Goal: Find specific page/section: Find specific page/section

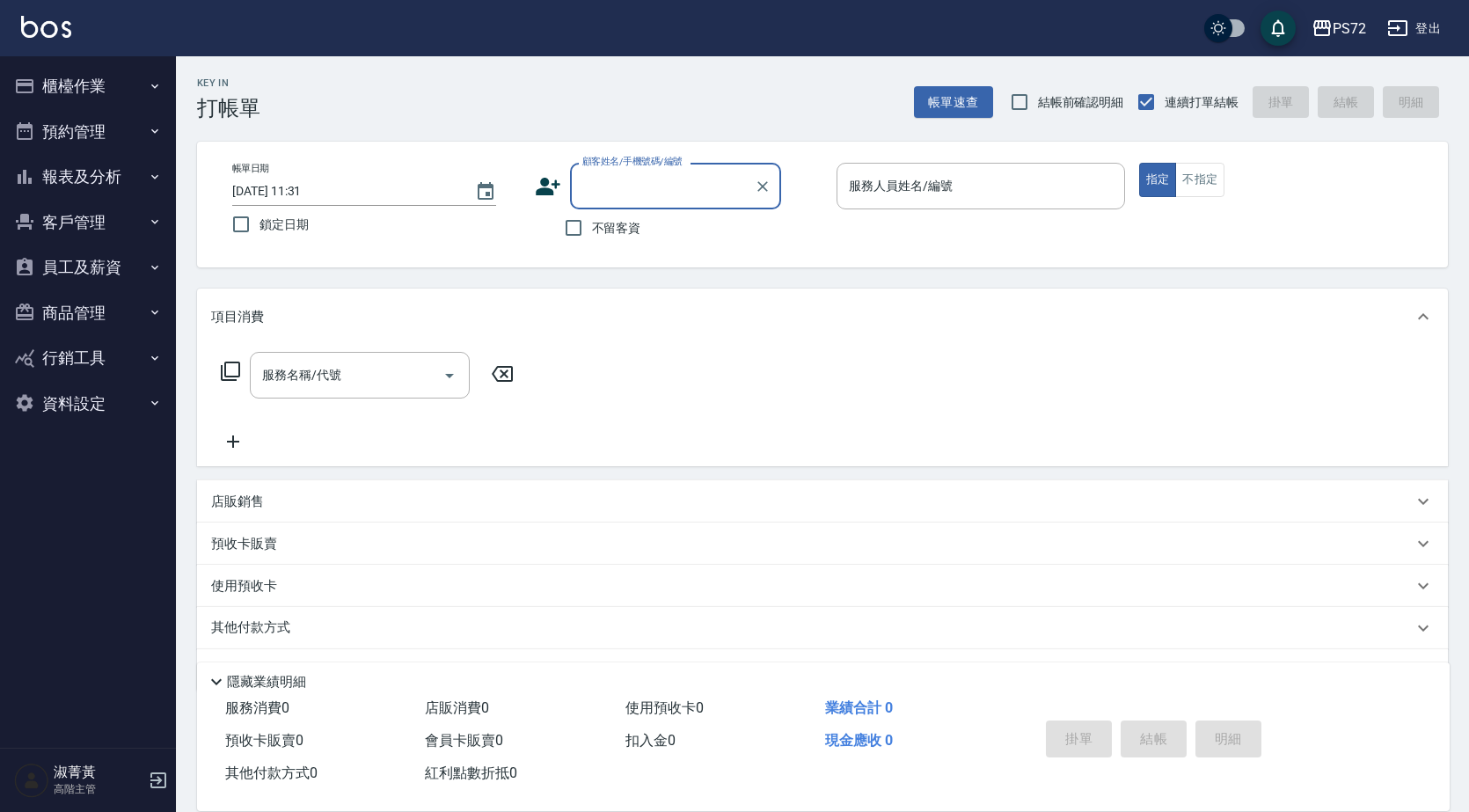
click at [130, 248] on button "員工及薪資" at bounding box center [88, 267] width 162 height 46
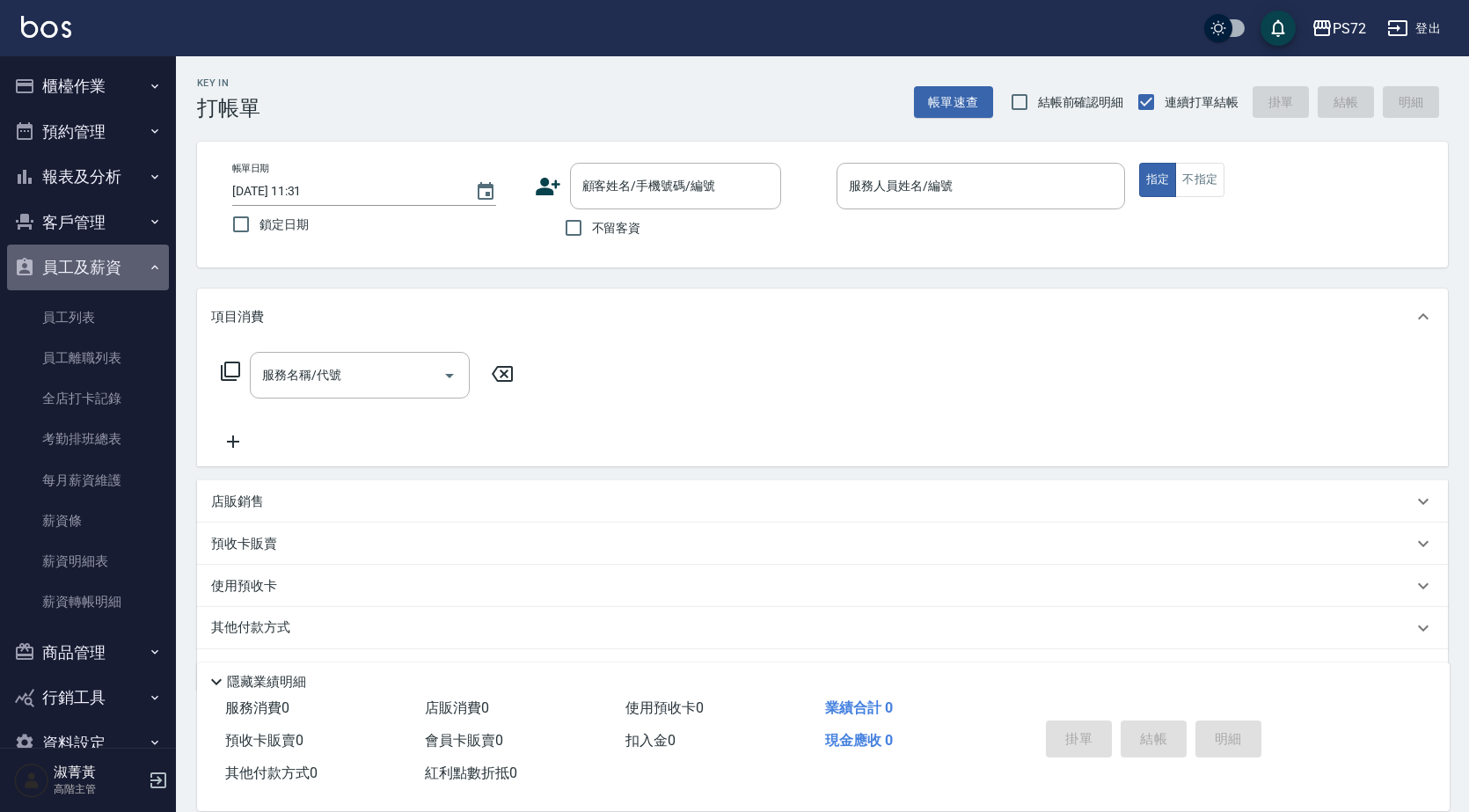
drag, startPoint x: 111, startPoint y: 267, endPoint x: 119, endPoint y: 228, distance: 39.8
click at [110, 266] on button "員工及薪資" at bounding box center [88, 267] width 162 height 46
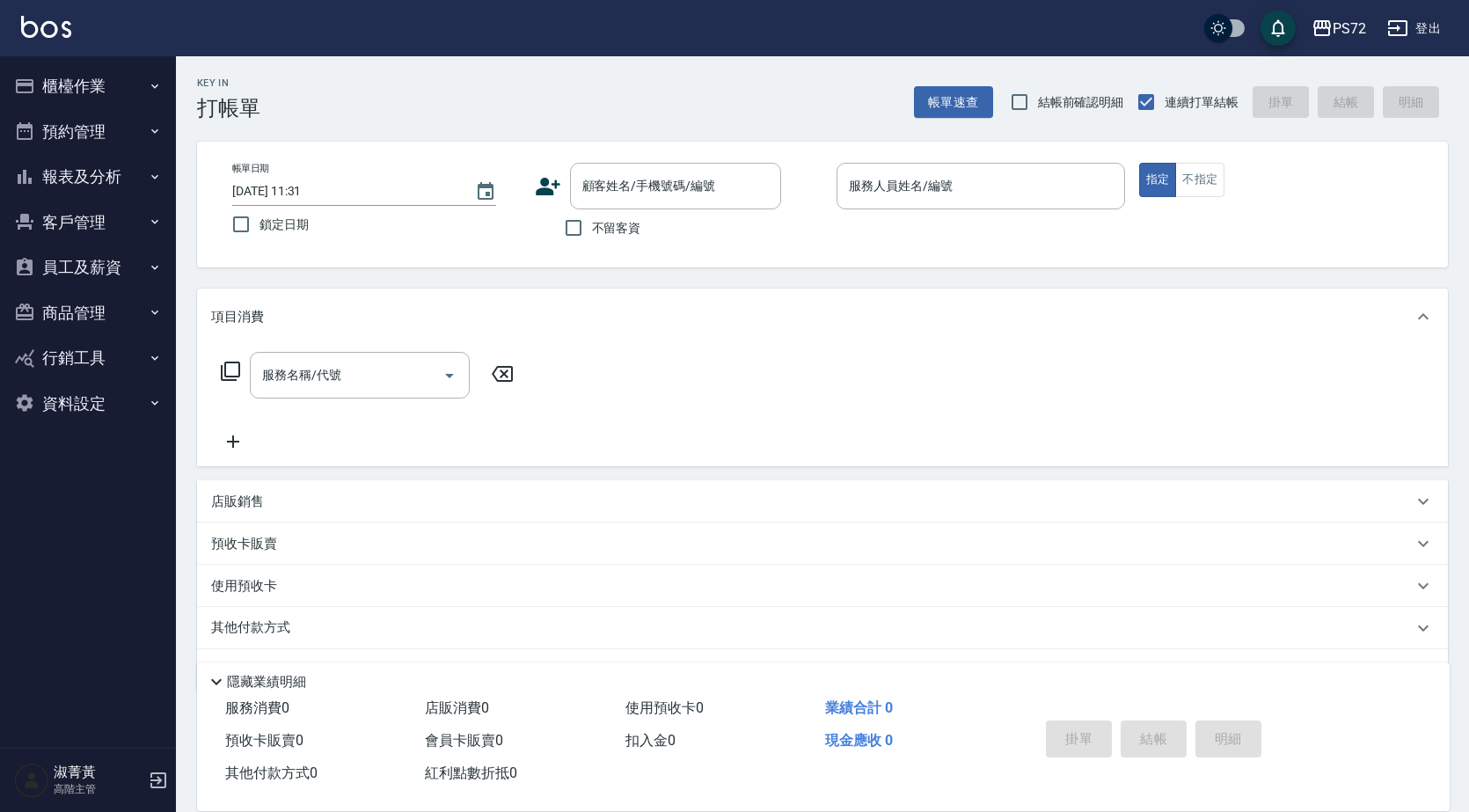
click at [120, 225] on button "客戶管理" at bounding box center [88, 222] width 162 height 46
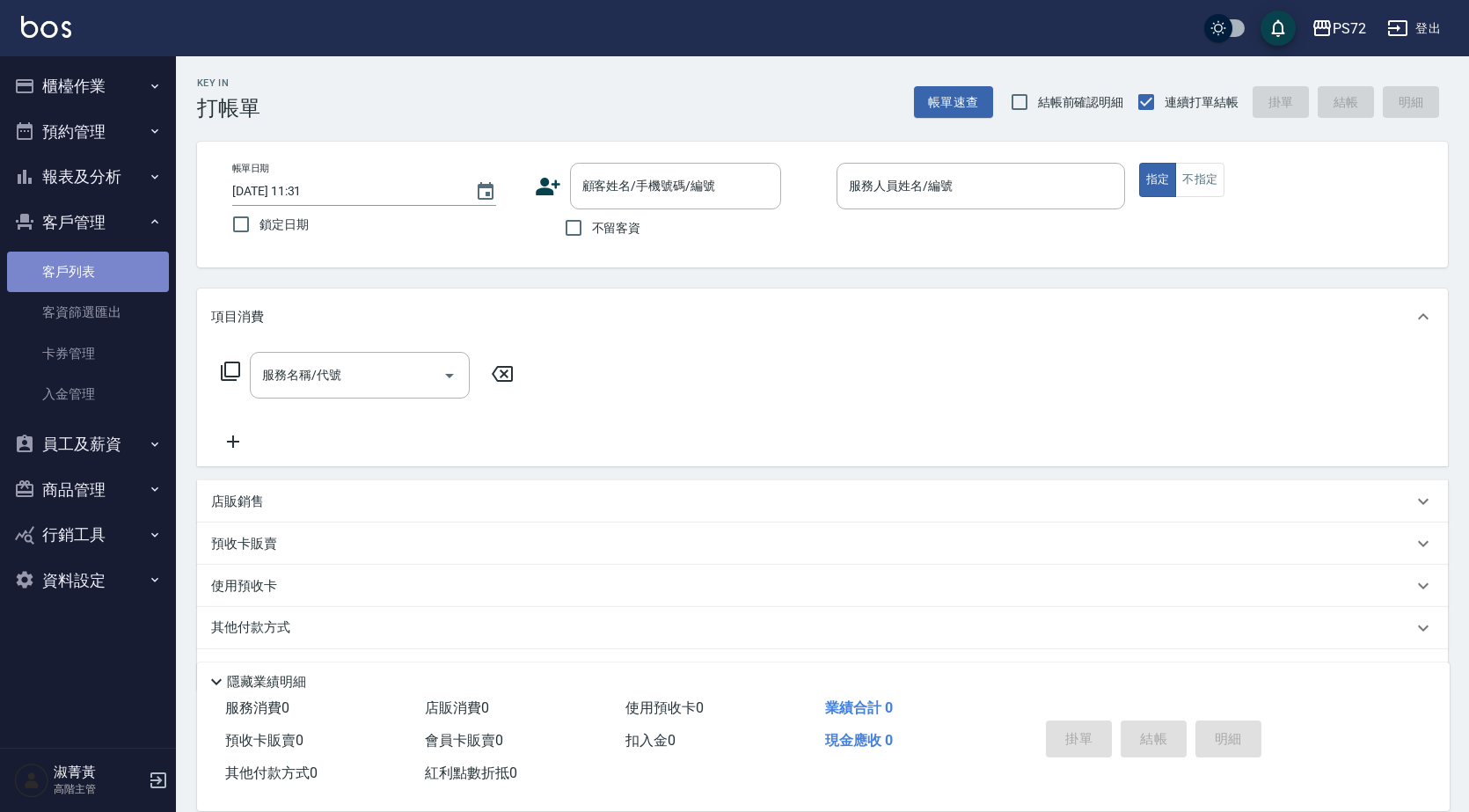
click at [140, 271] on link "客戶列表" at bounding box center [88, 271] width 162 height 41
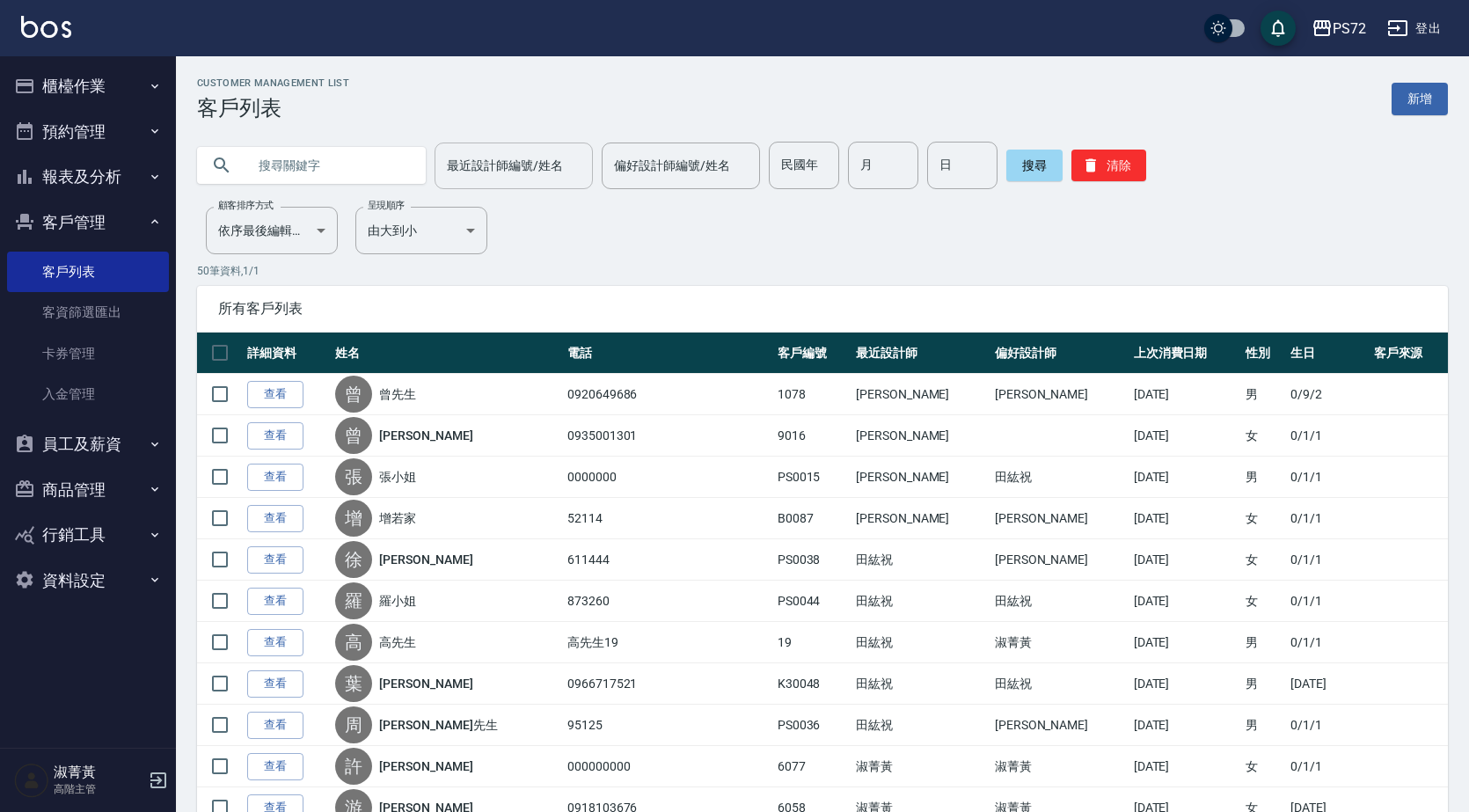
click at [522, 154] on input "最近設計師編號/姓名" at bounding box center [513, 166] width 143 height 31
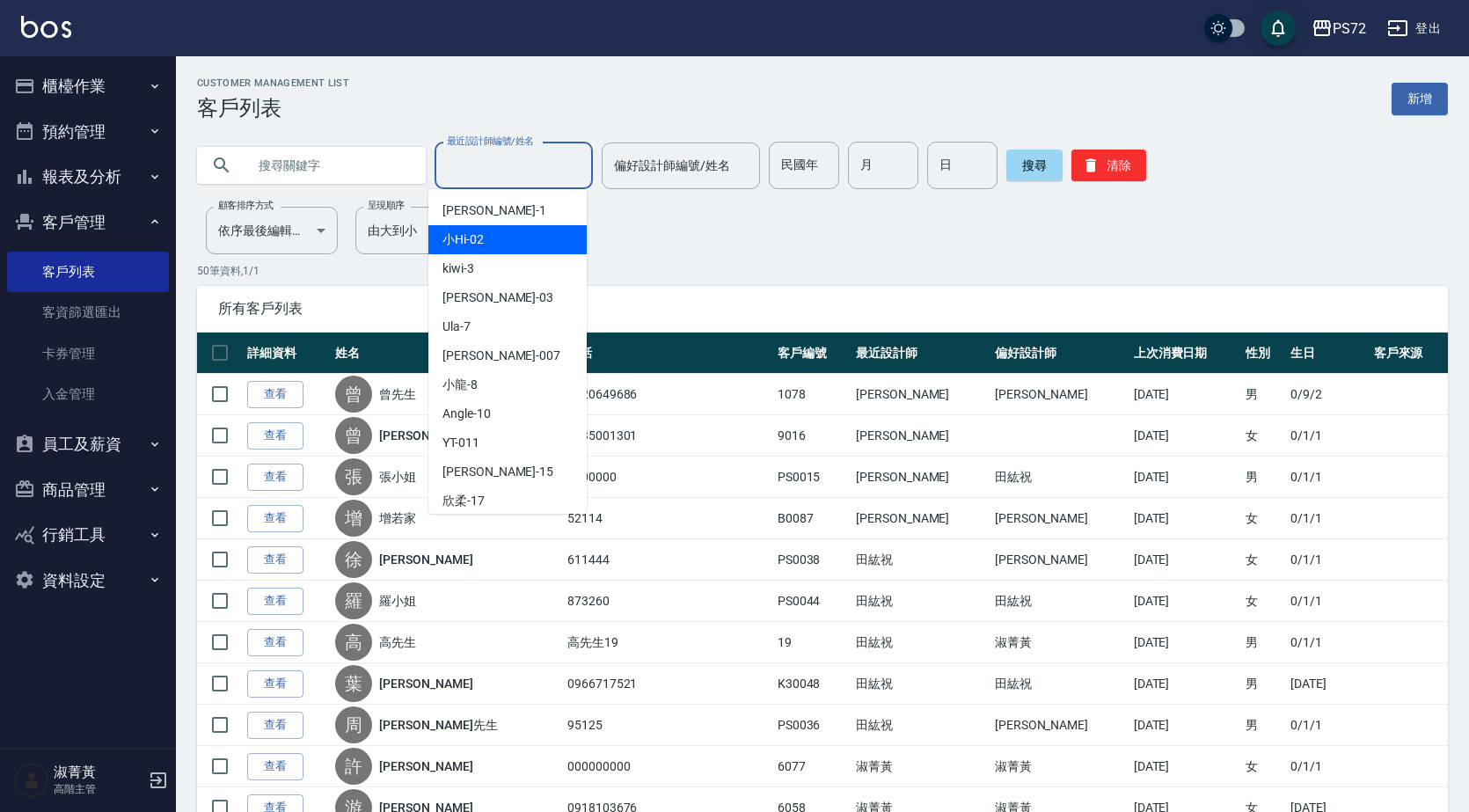
click at [507, 237] on div "小Hi -02" at bounding box center [507, 239] width 159 height 29
type input "小Hi-02"
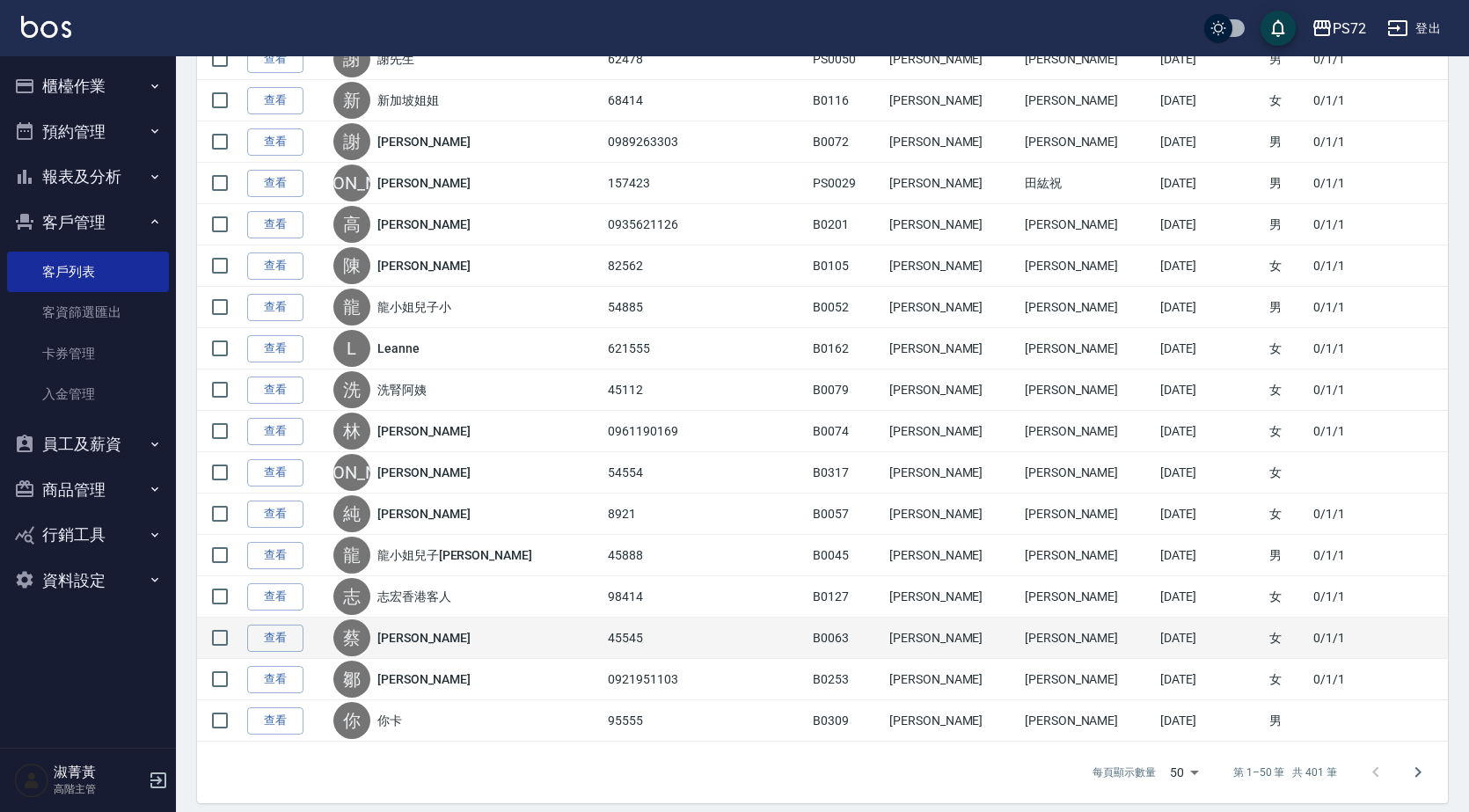
scroll to position [1711, 0]
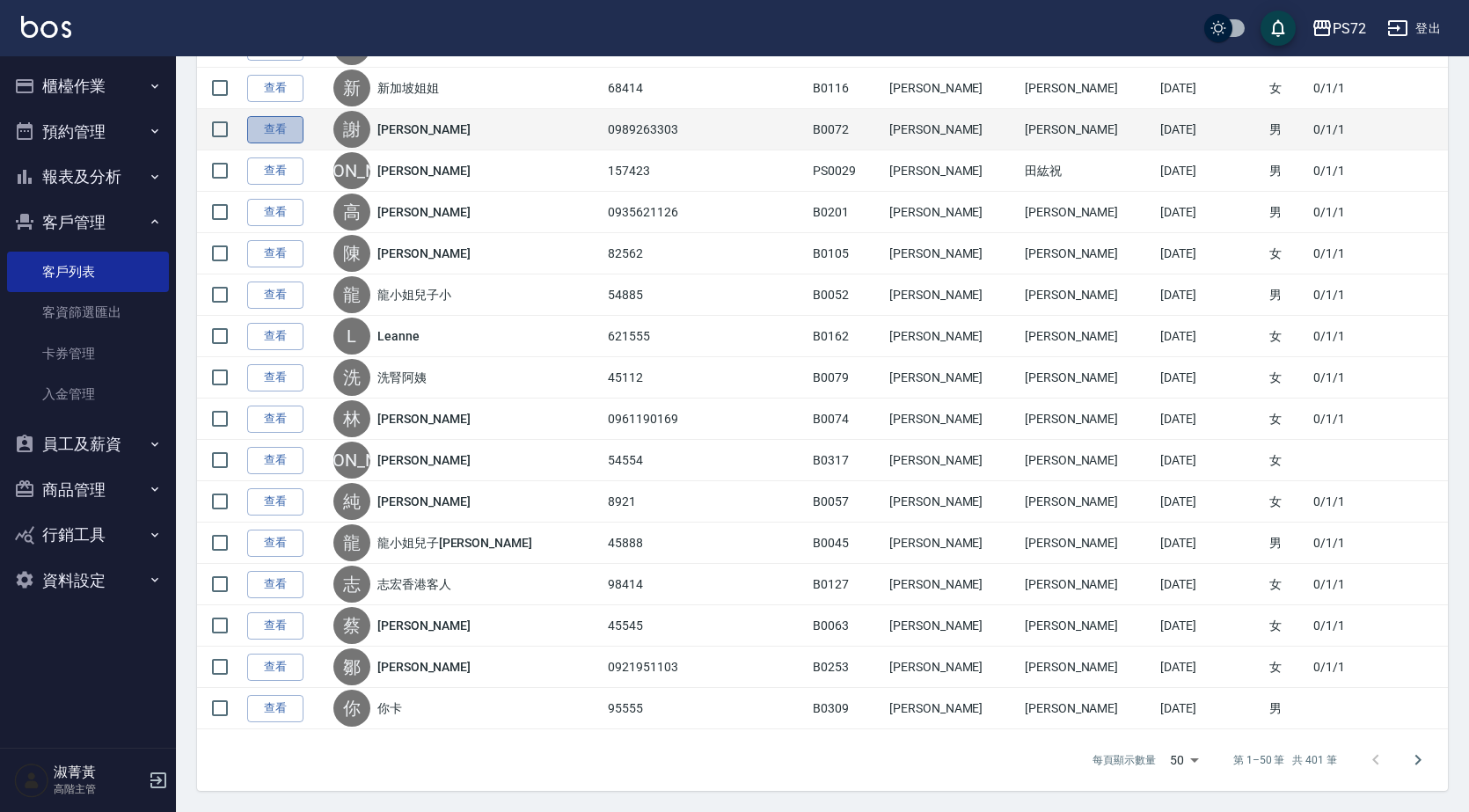
click at [257, 130] on link "查看" at bounding box center [275, 129] width 56 height 27
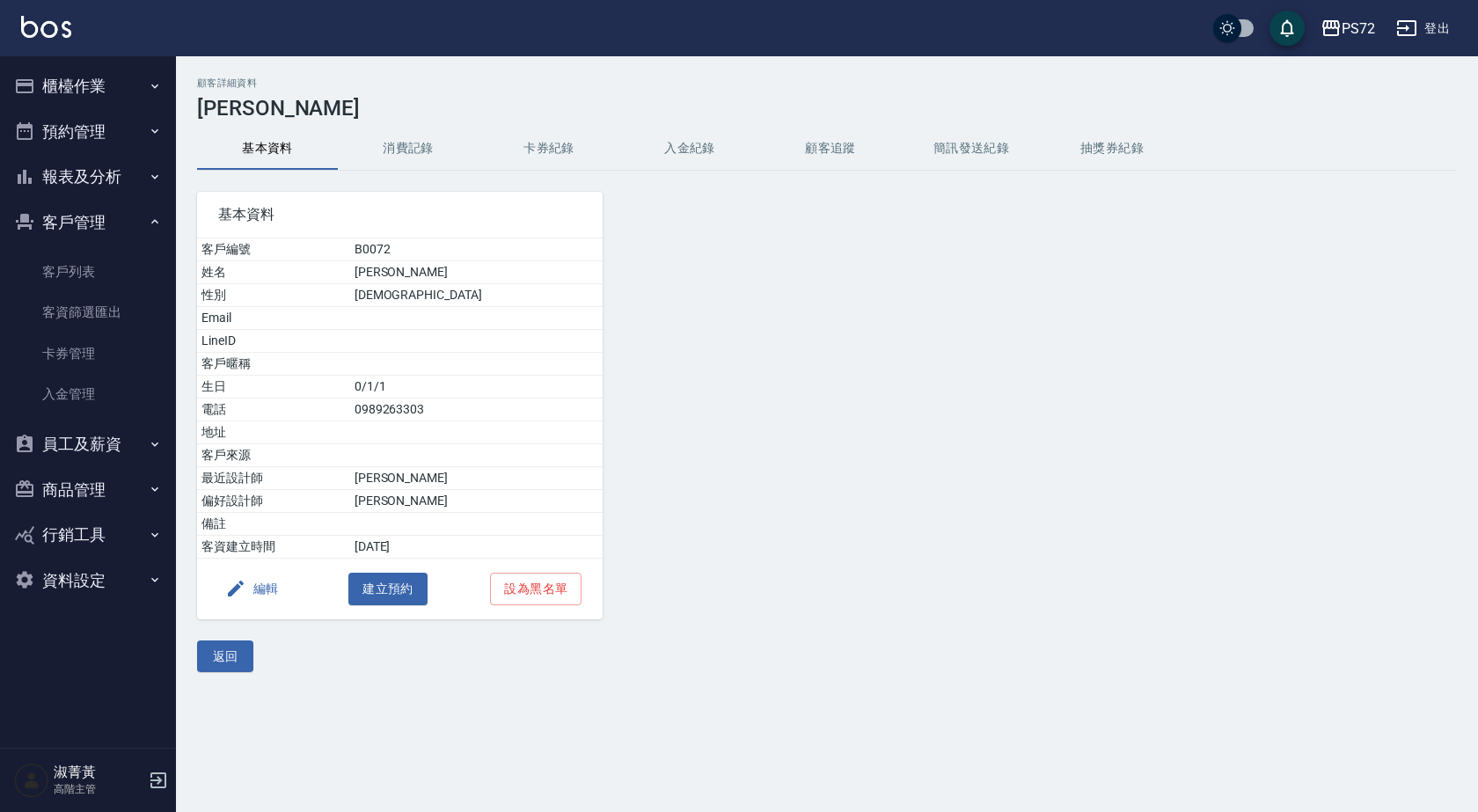
click at [408, 152] on button "消費記錄" at bounding box center [407, 149] width 141 height 42
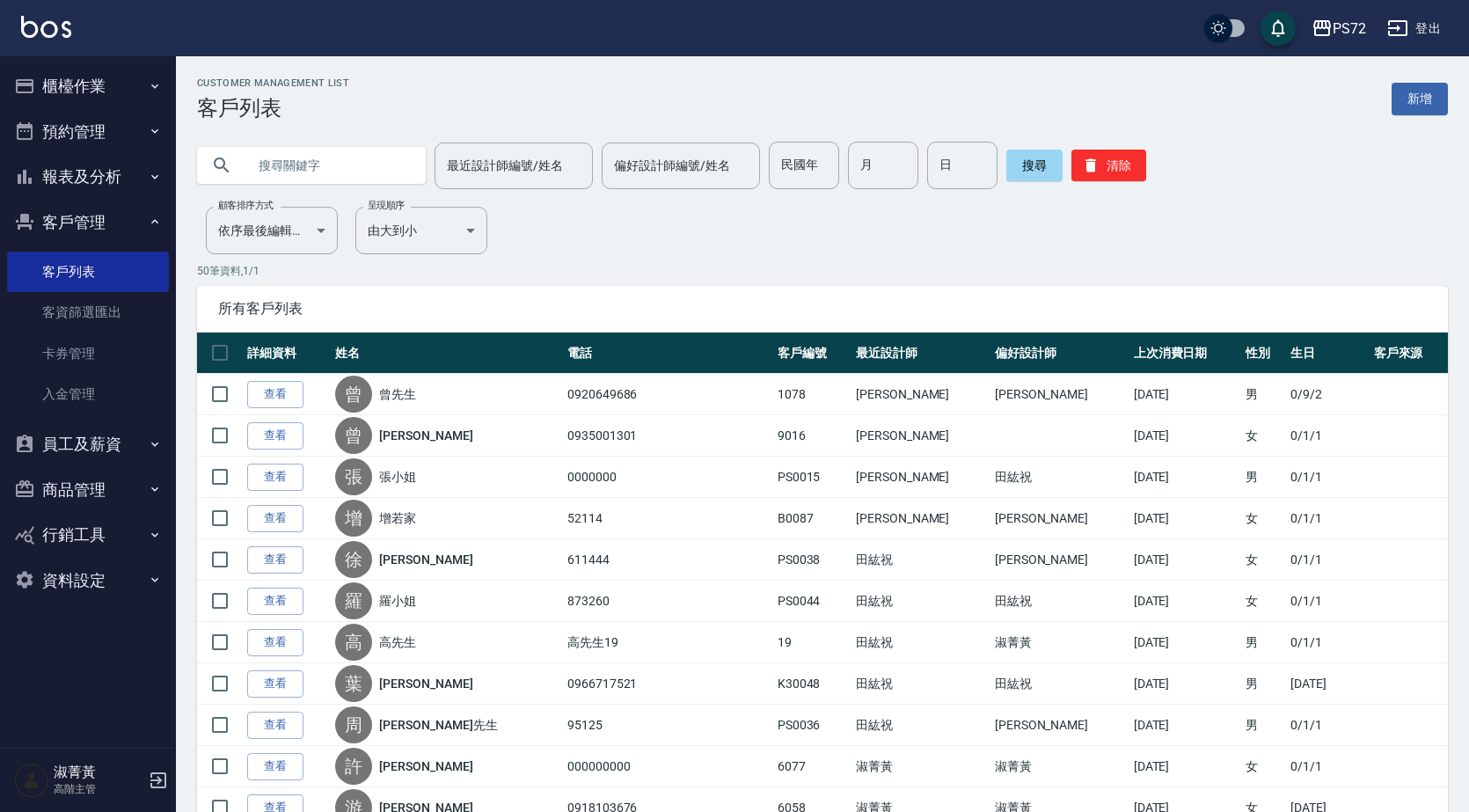
click at [338, 160] on input "text" at bounding box center [329, 166] width 166 height 48
type input "U"
type input "雅"
click at [219, 160] on icon at bounding box center [222, 165] width 21 height 21
click at [1031, 168] on button "搜尋" at bounding box center [1034, 166] width 56 height 32
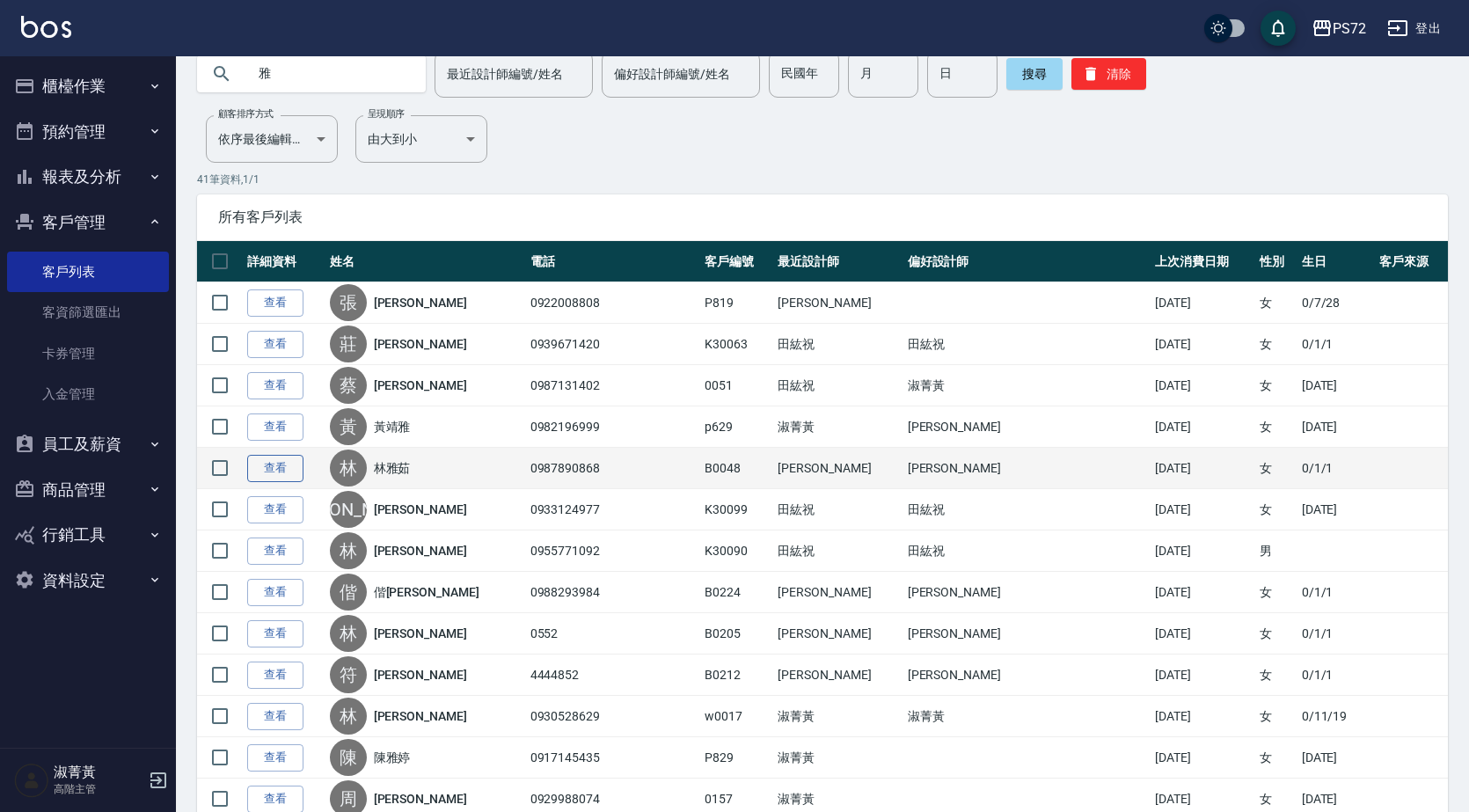
scroll to position [176, 0]
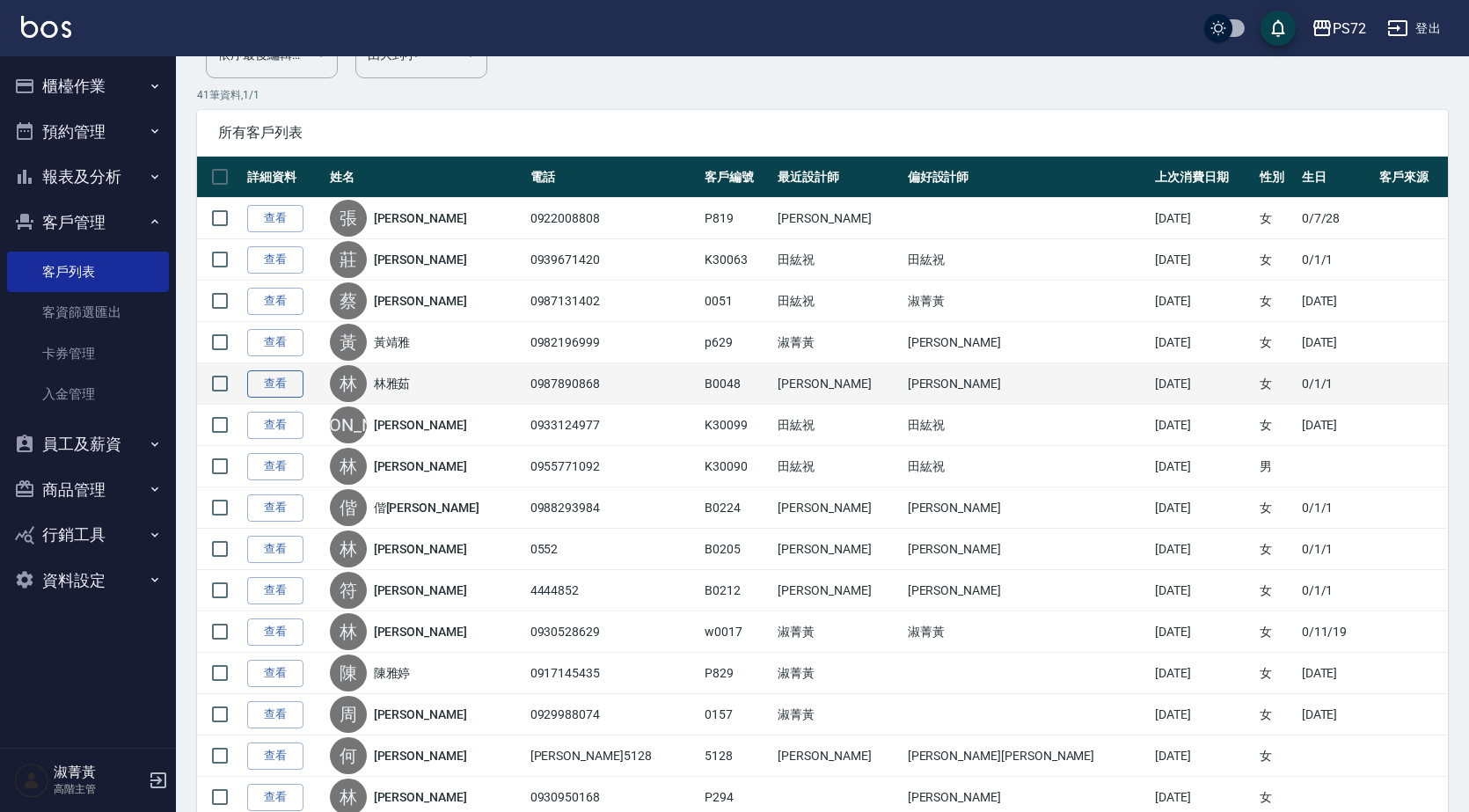
click at [275, 392] on link "查看" at bounding box center [275, 383] width 56 height 27
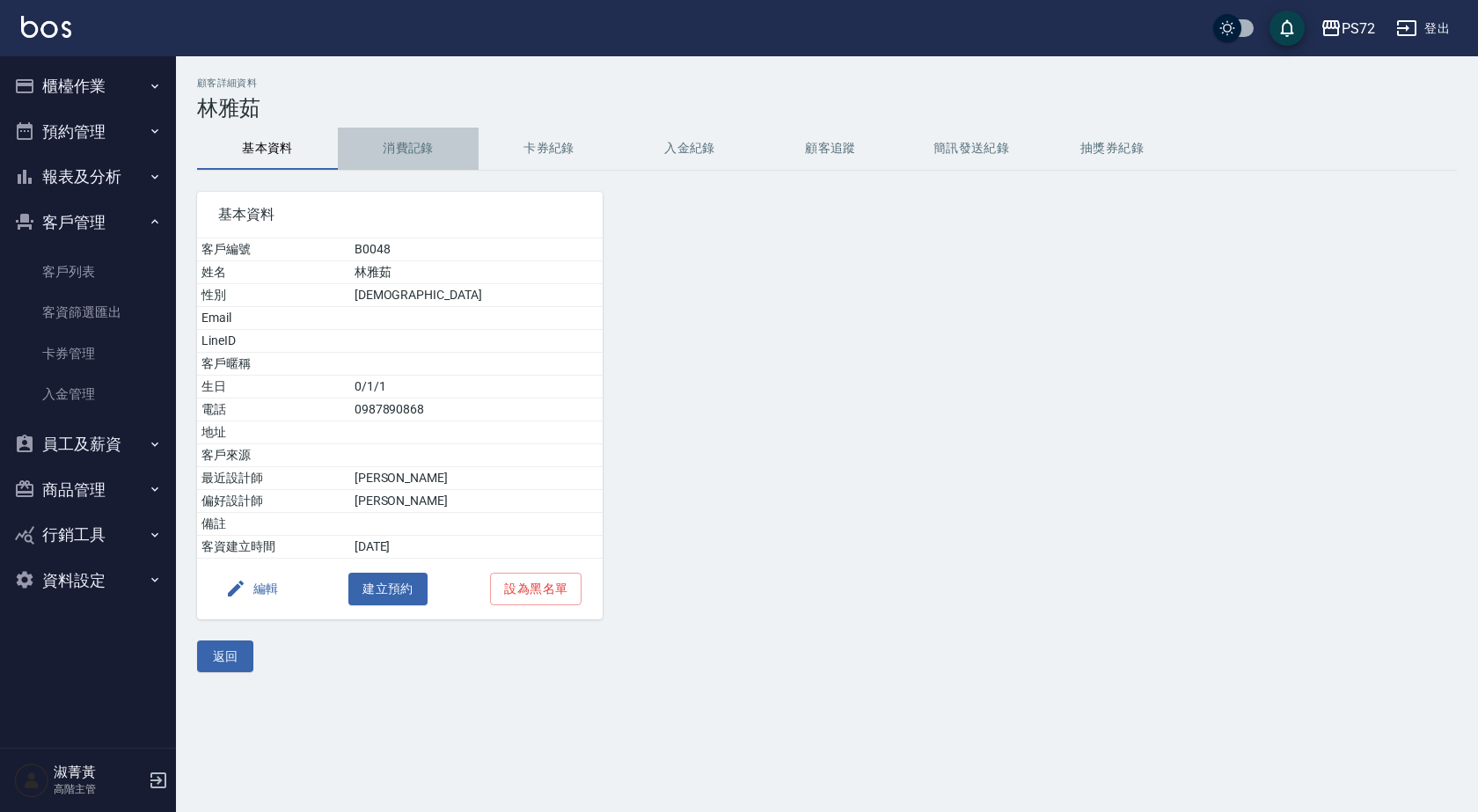
click at [418, 146] on button "消費記錄" at bounding box center [407, 149] width 141 height 42
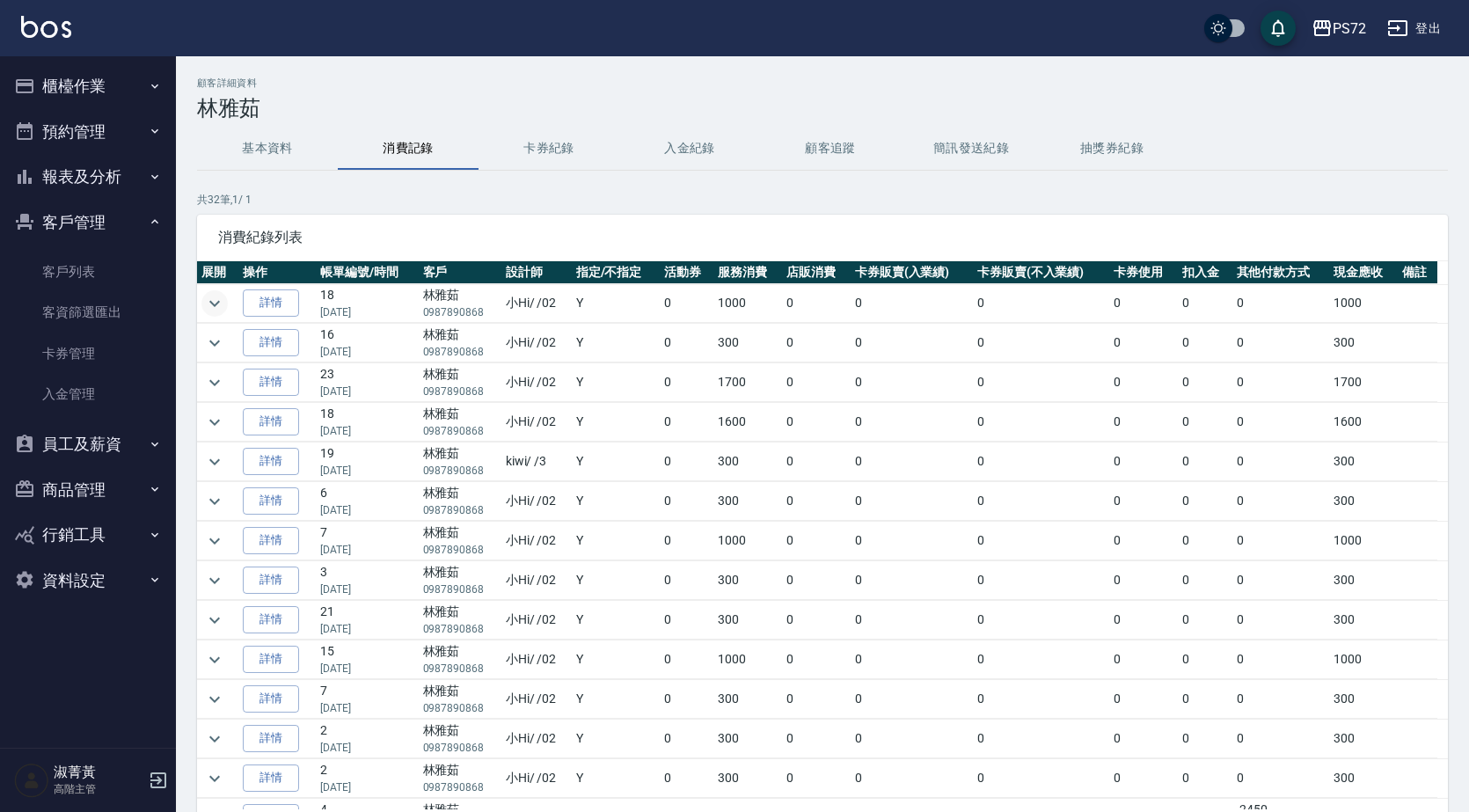
click at [218, 303] on icon "expand row" at bounding box center [214, 303] width 21 height 21
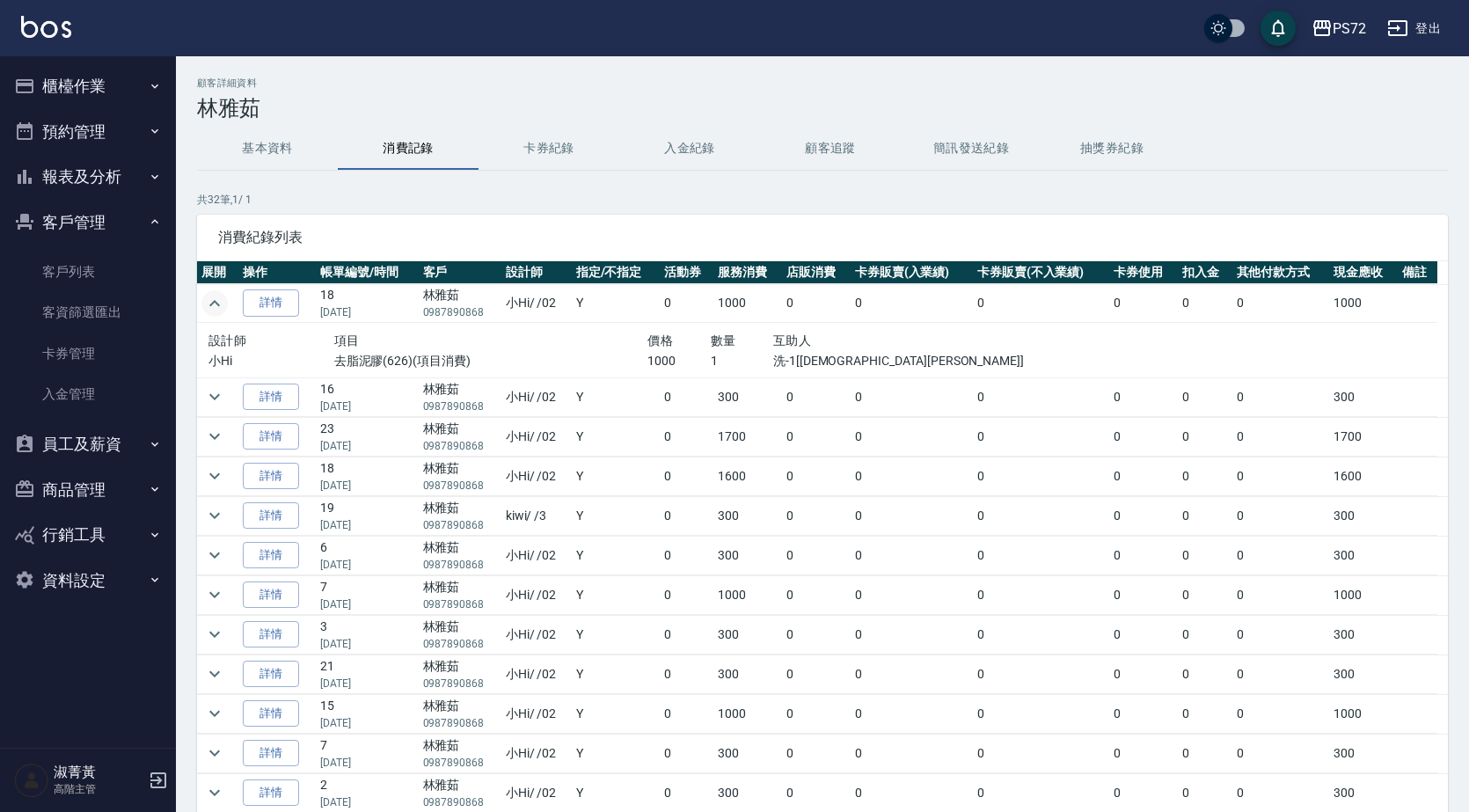
click at [213, 300] on icon "expand row" at bounding box center [214, 303] width 21 height 21
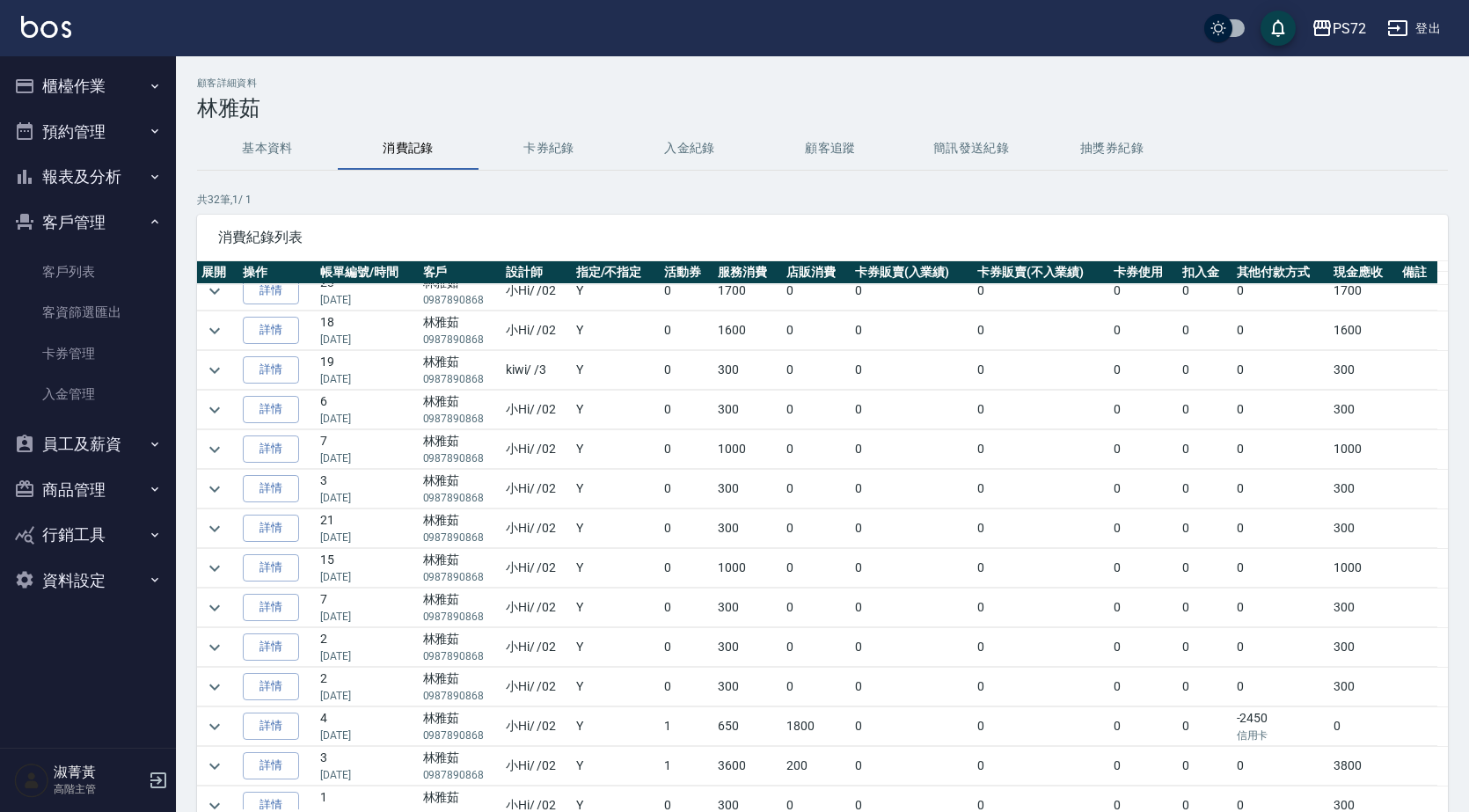
scroll to position [176, 0]
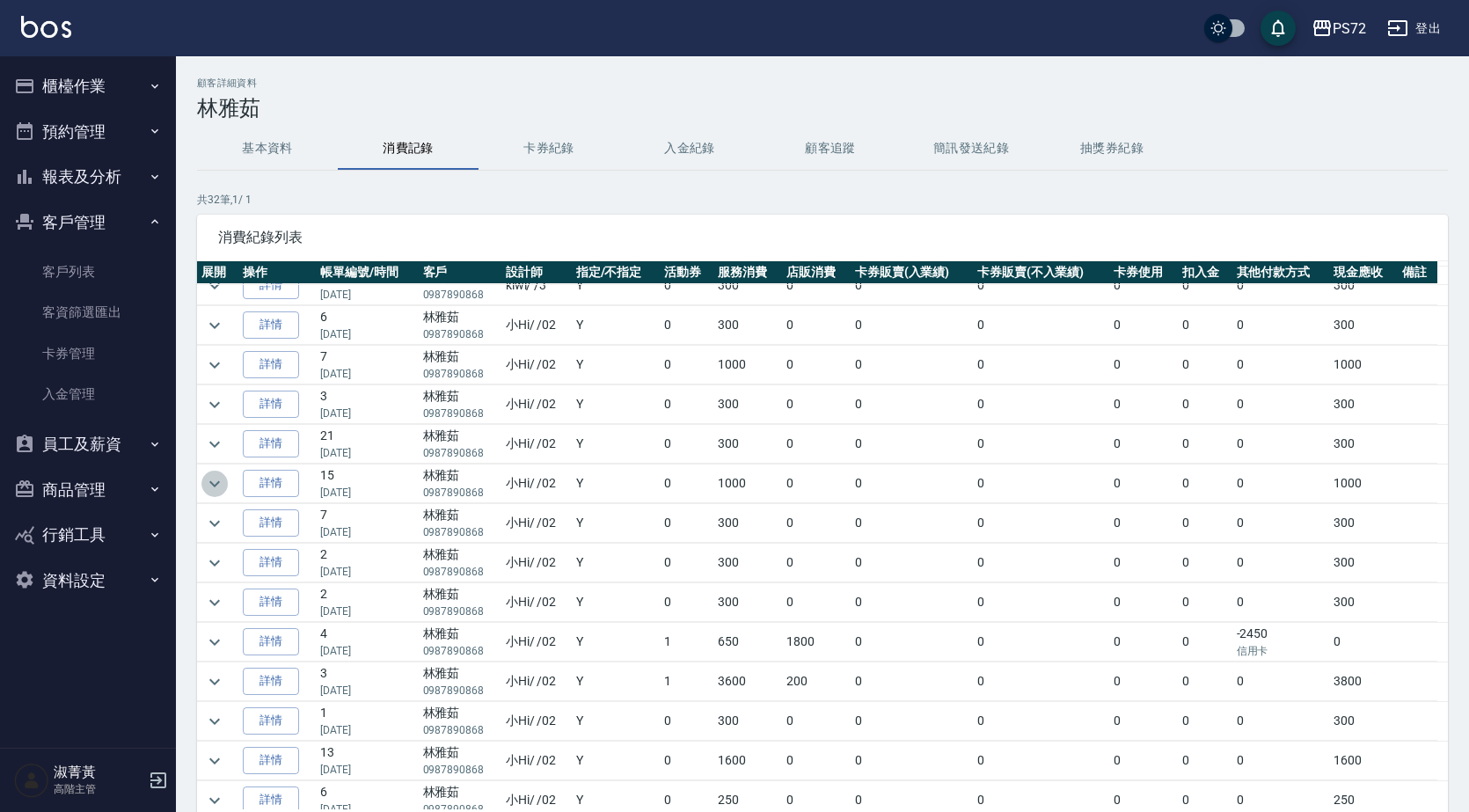
click at [221, 482] on icon "expand row" at bounding box center [214, 483] width 21 height 21
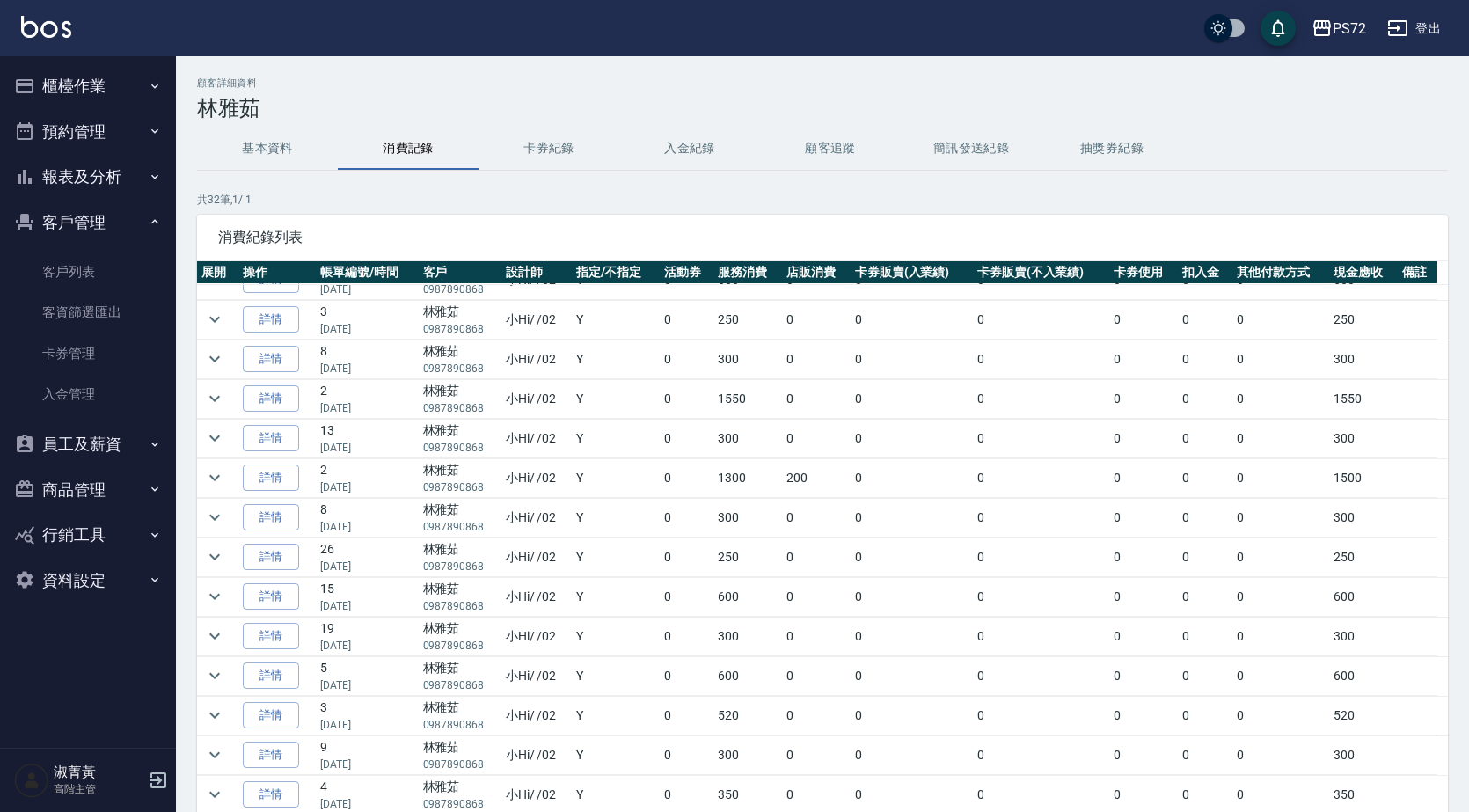
scroll to position [791, 0]
click at [216, 479] on icon "expand row" at bounding box center [214, 475] width 21 height 21
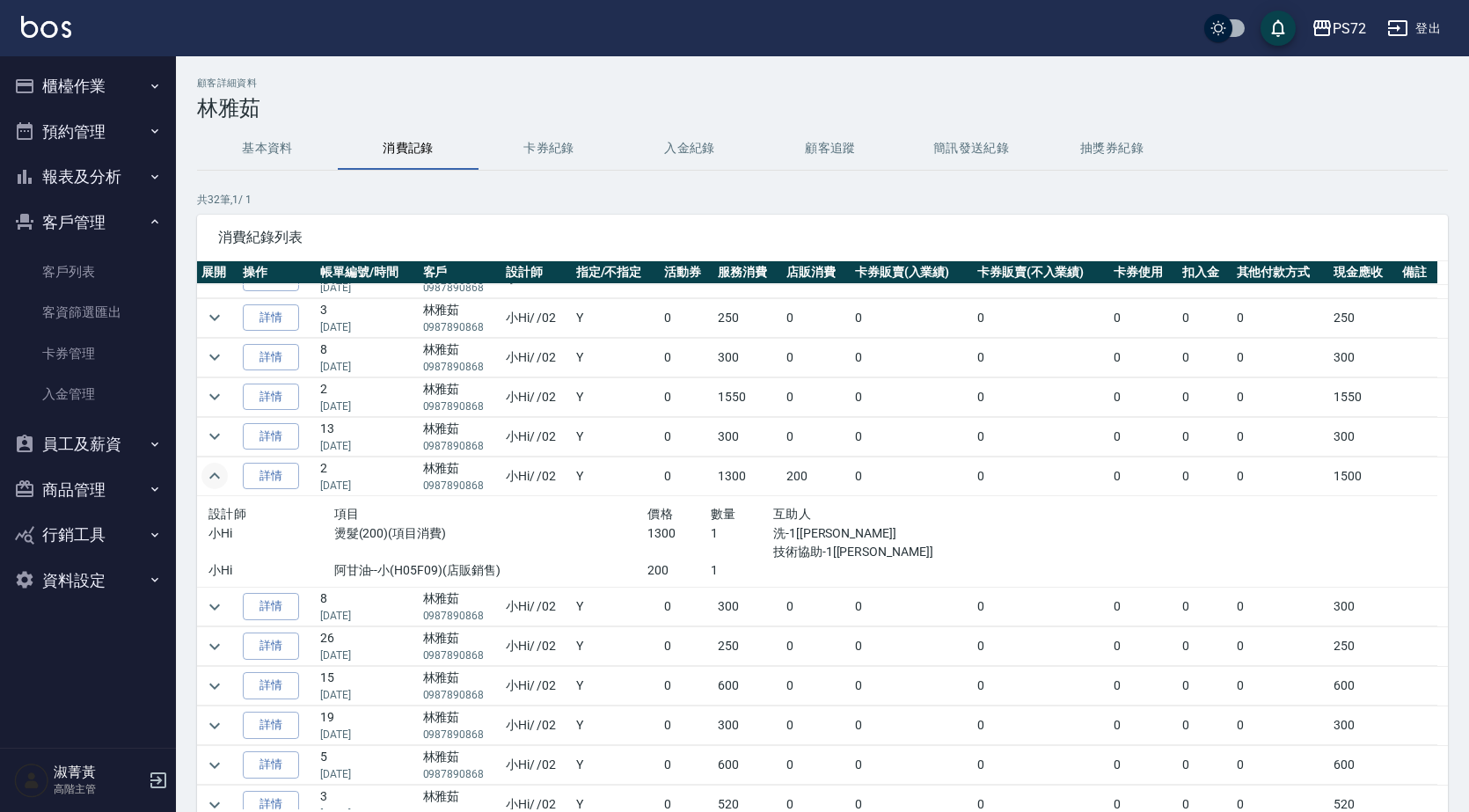
click at [216, 478] on icon "expand row" at bounding box center [214, 475] width 21 height 21
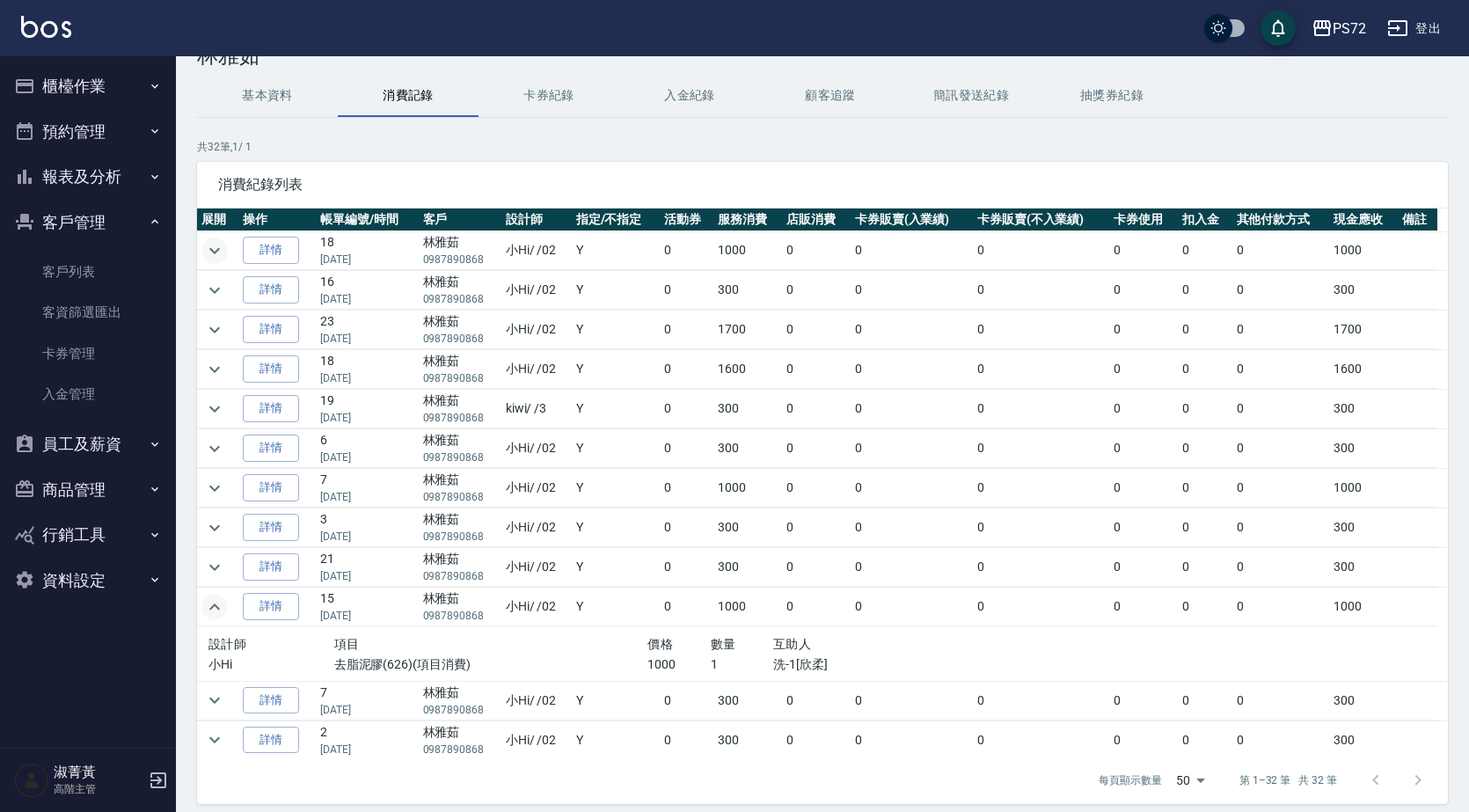
scroll to position [0, 0]
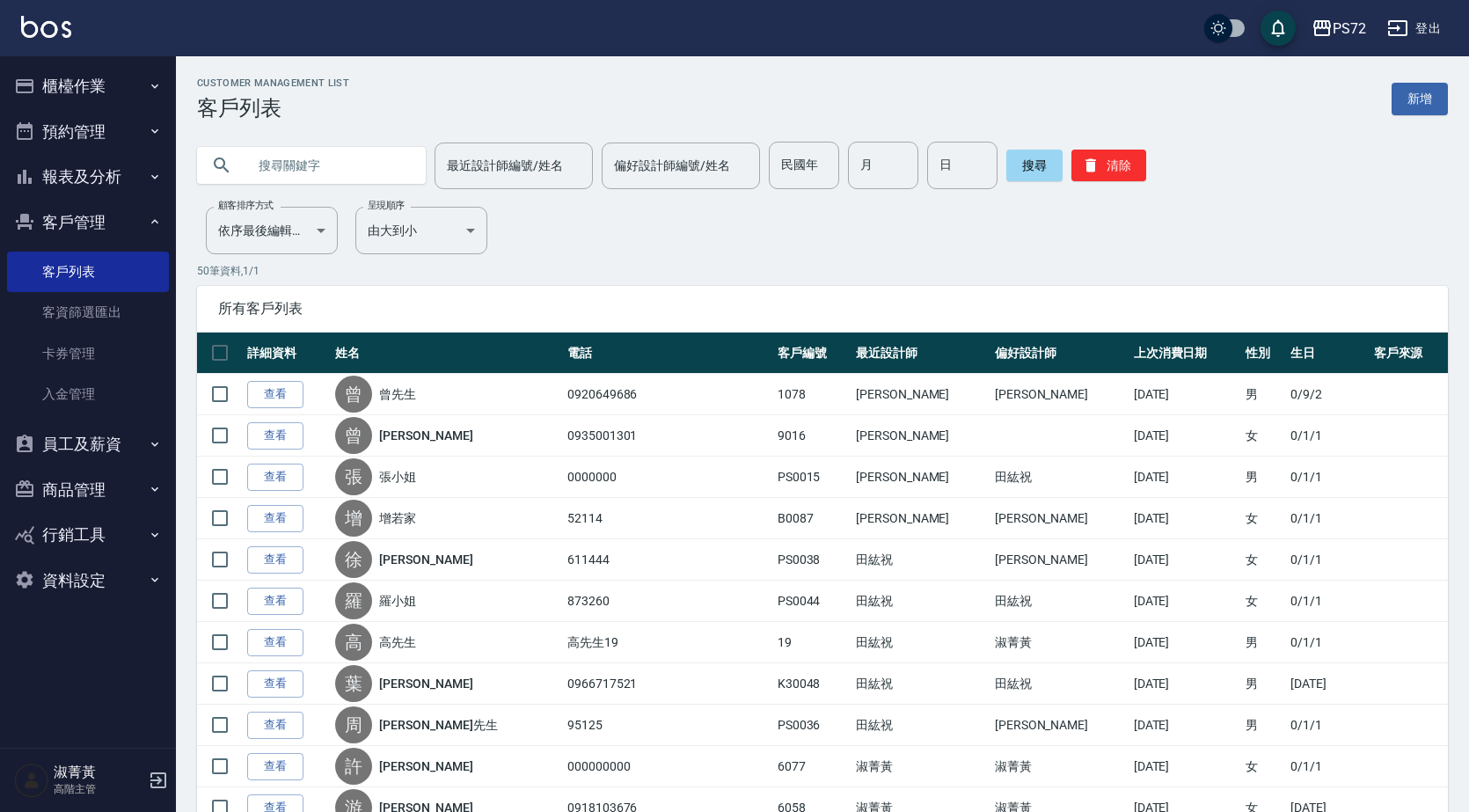
click at [351, 163] on input "text" at bounding box center [329, 166] width 166 height 48
type input "雅"
click at [219, 163] on icon at bounding box center [222, 165] width 21 height 21
click at [1030, 165] on button "搜尋" at bounding box center [1034, 166] width 56 height 32
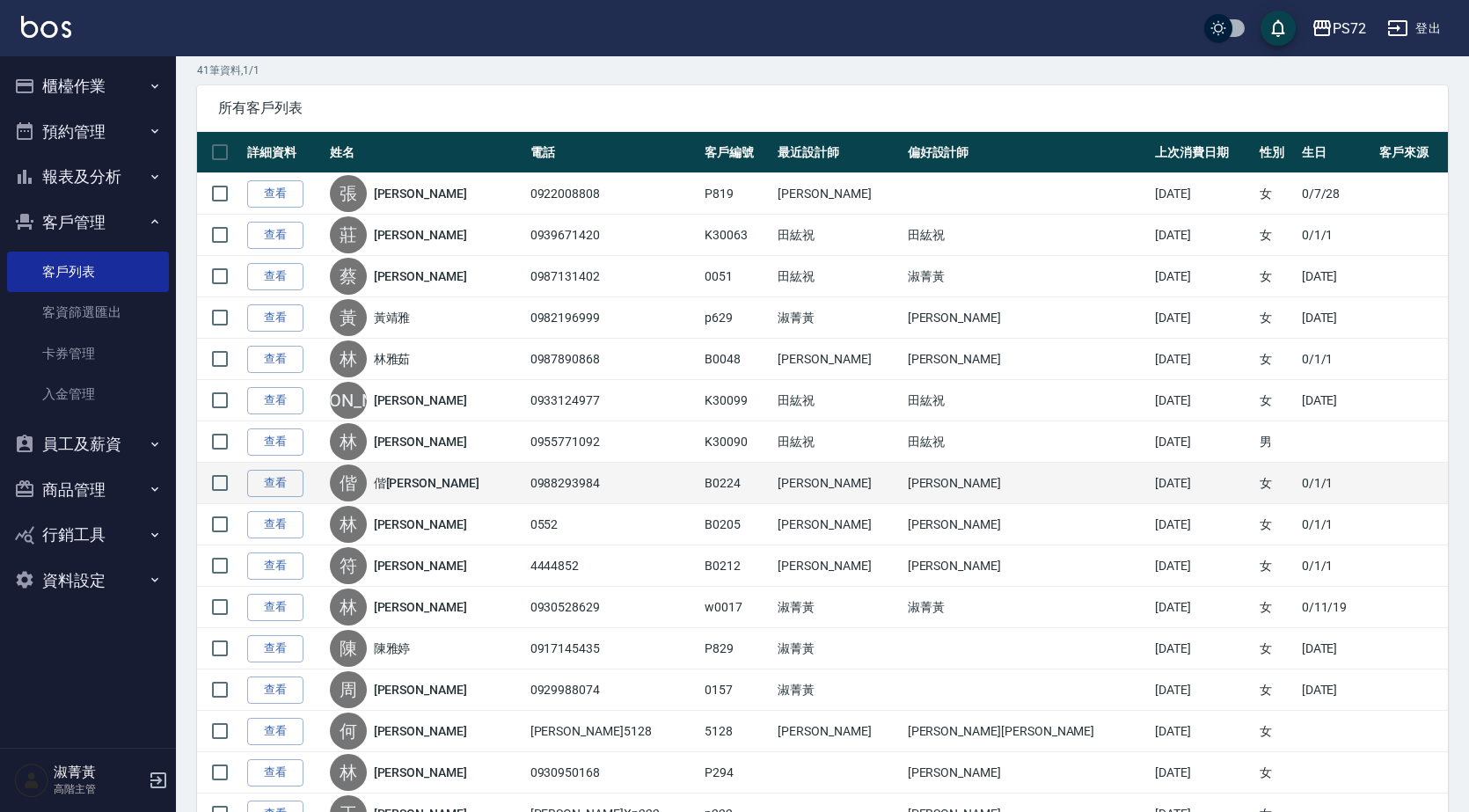
scroll to position [176, 0]
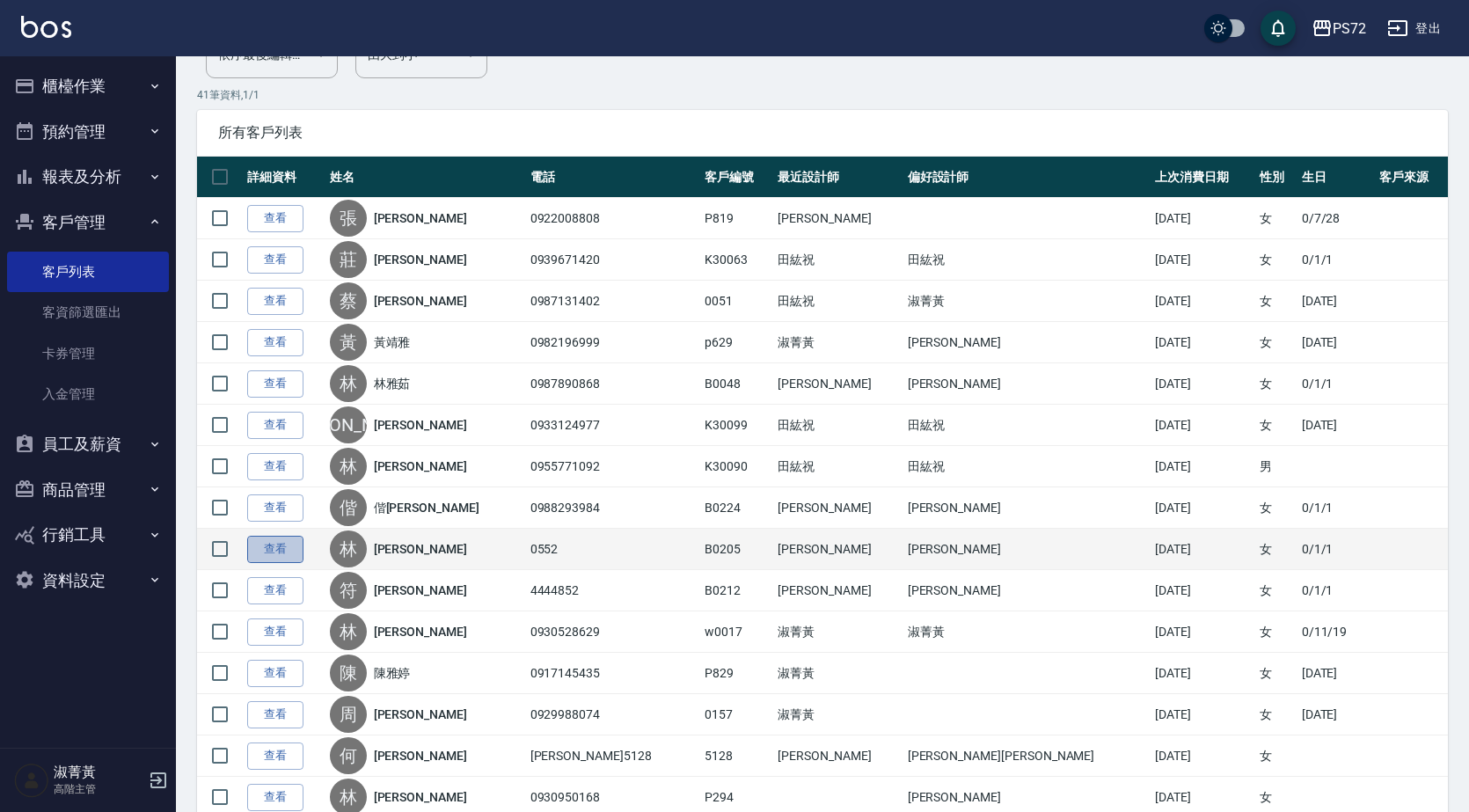
click at [290, 551] on link "查看" at bounding box center [275, 549] width 56 height 27
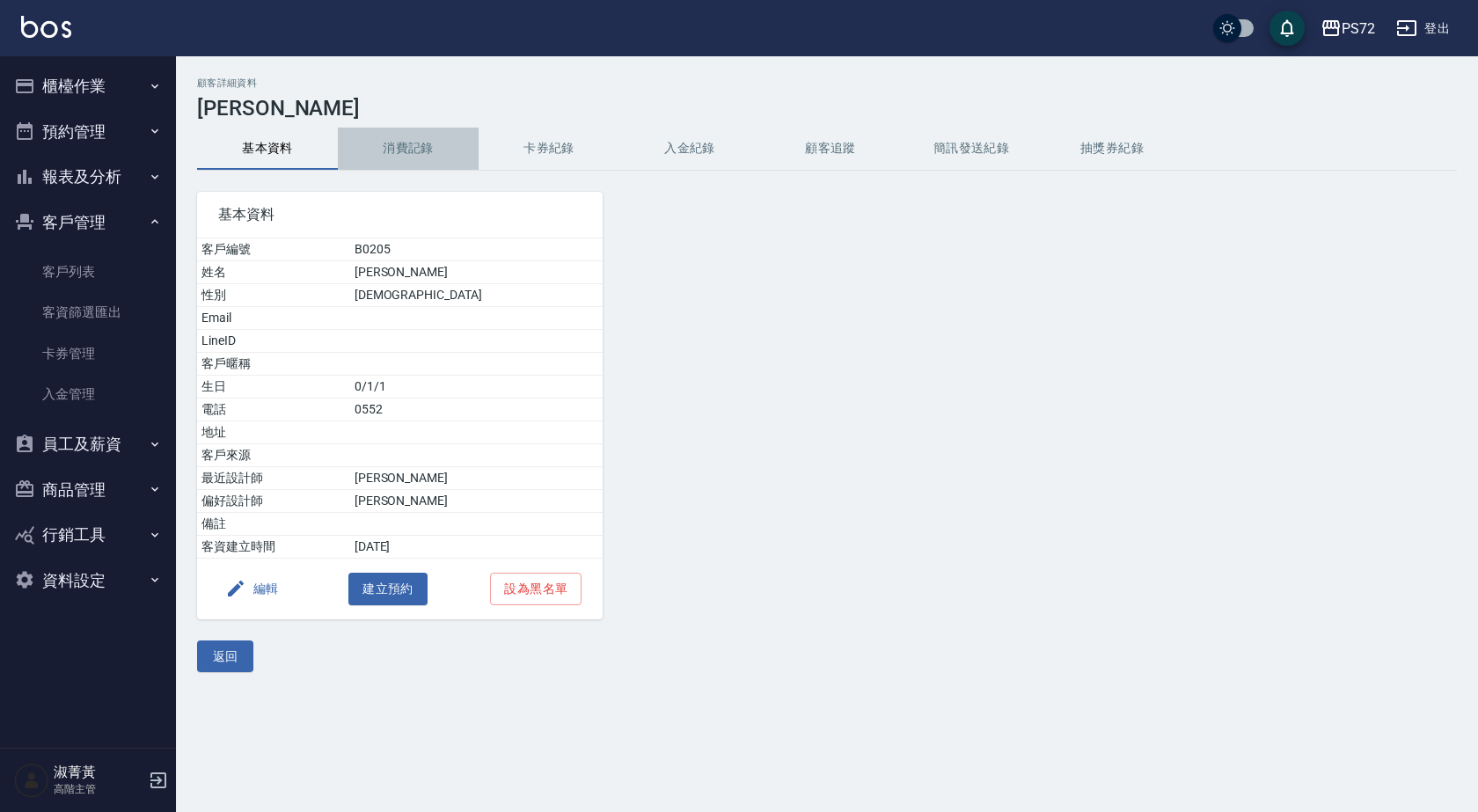
click at [426, 139] on button "消費記錄" at bounding box center [407, 149] width 141 height 42
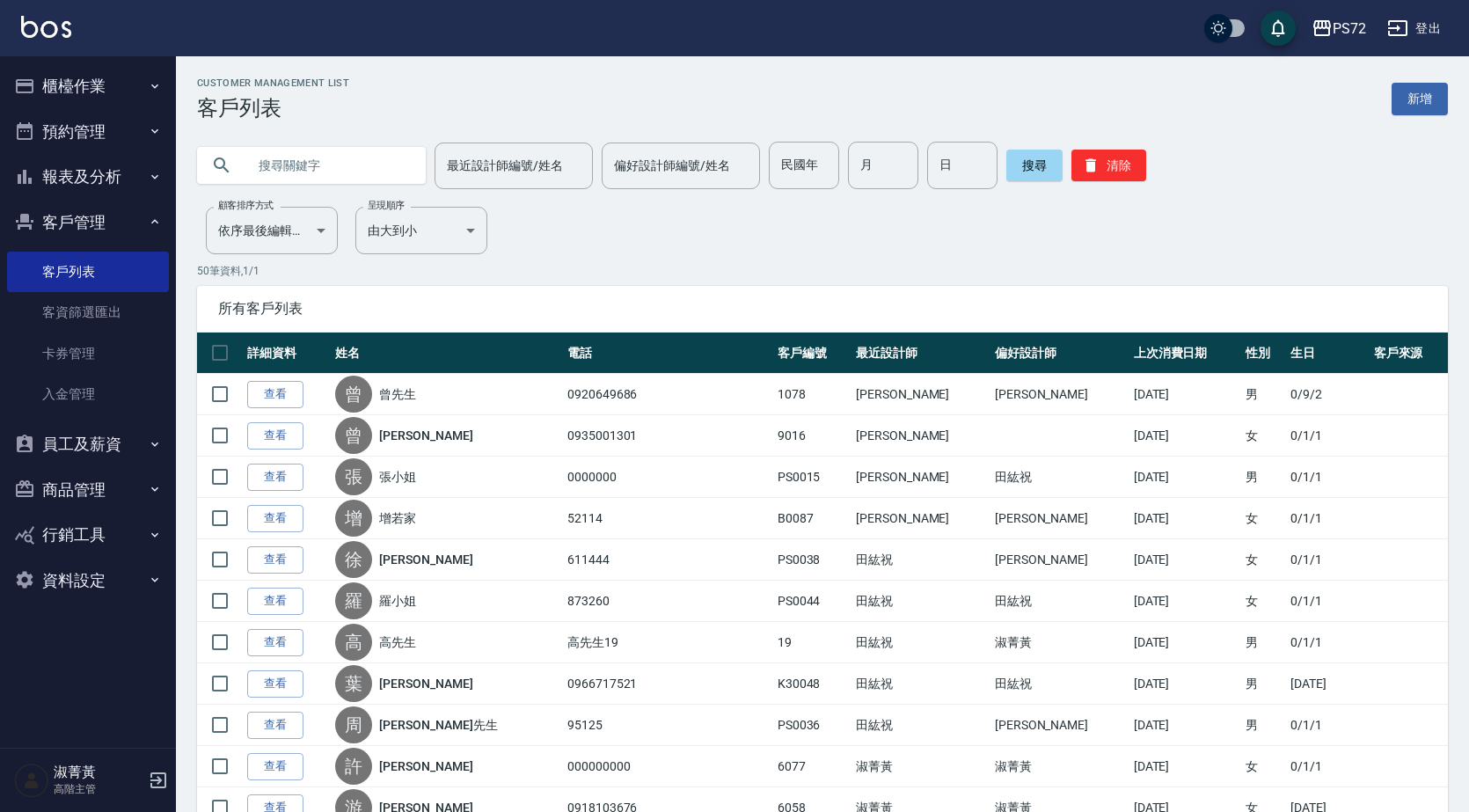
click at [394, 159] on input "text" at bounding box center [329, 166] width 166 height 48
type input "雅"
click at [1031, 163] on button "搜尋" at bounding box center [1034, 166] width 56 height 32
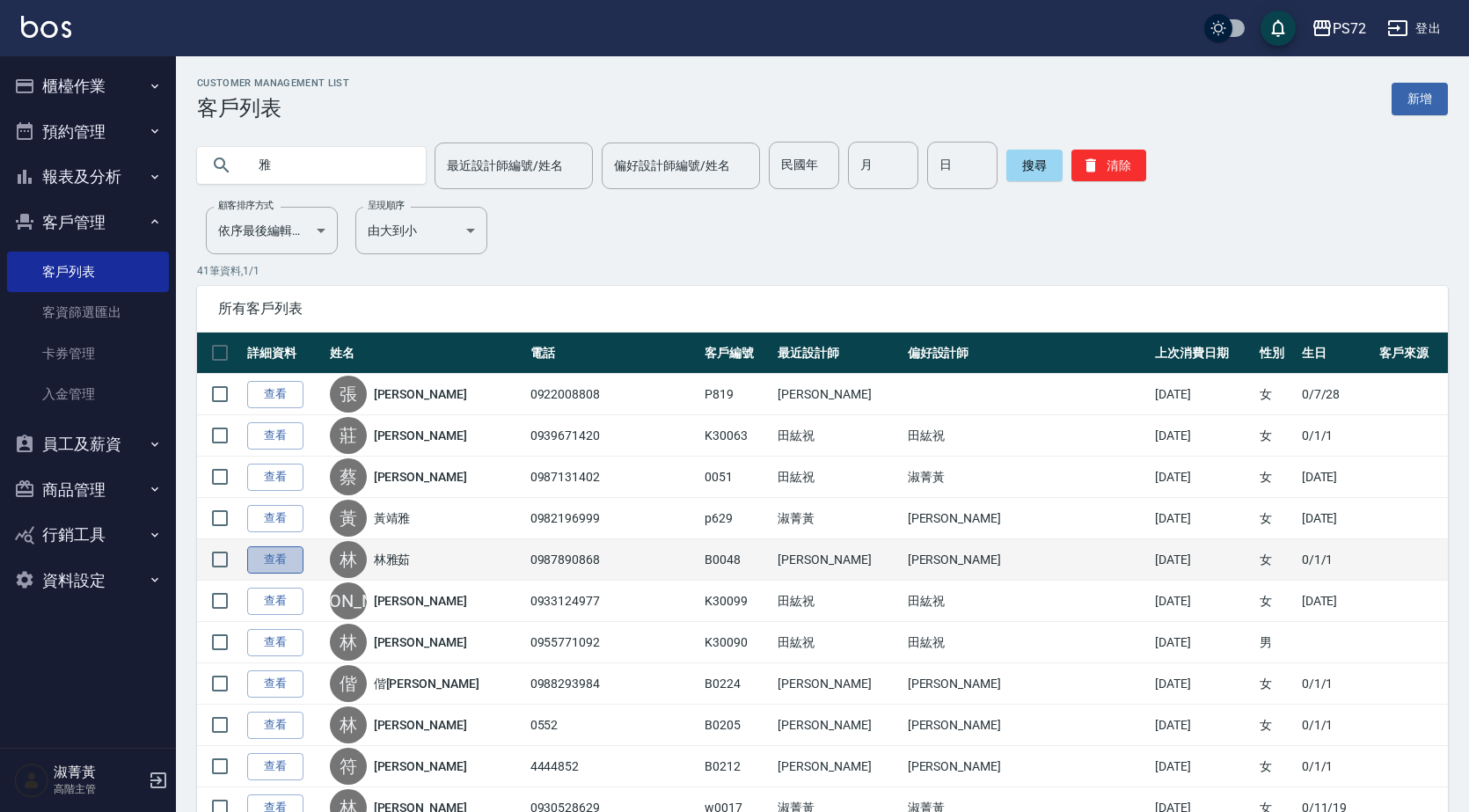
click at [271, 561] on link "查看" at bounding box center [275, 559] width 56 height 27
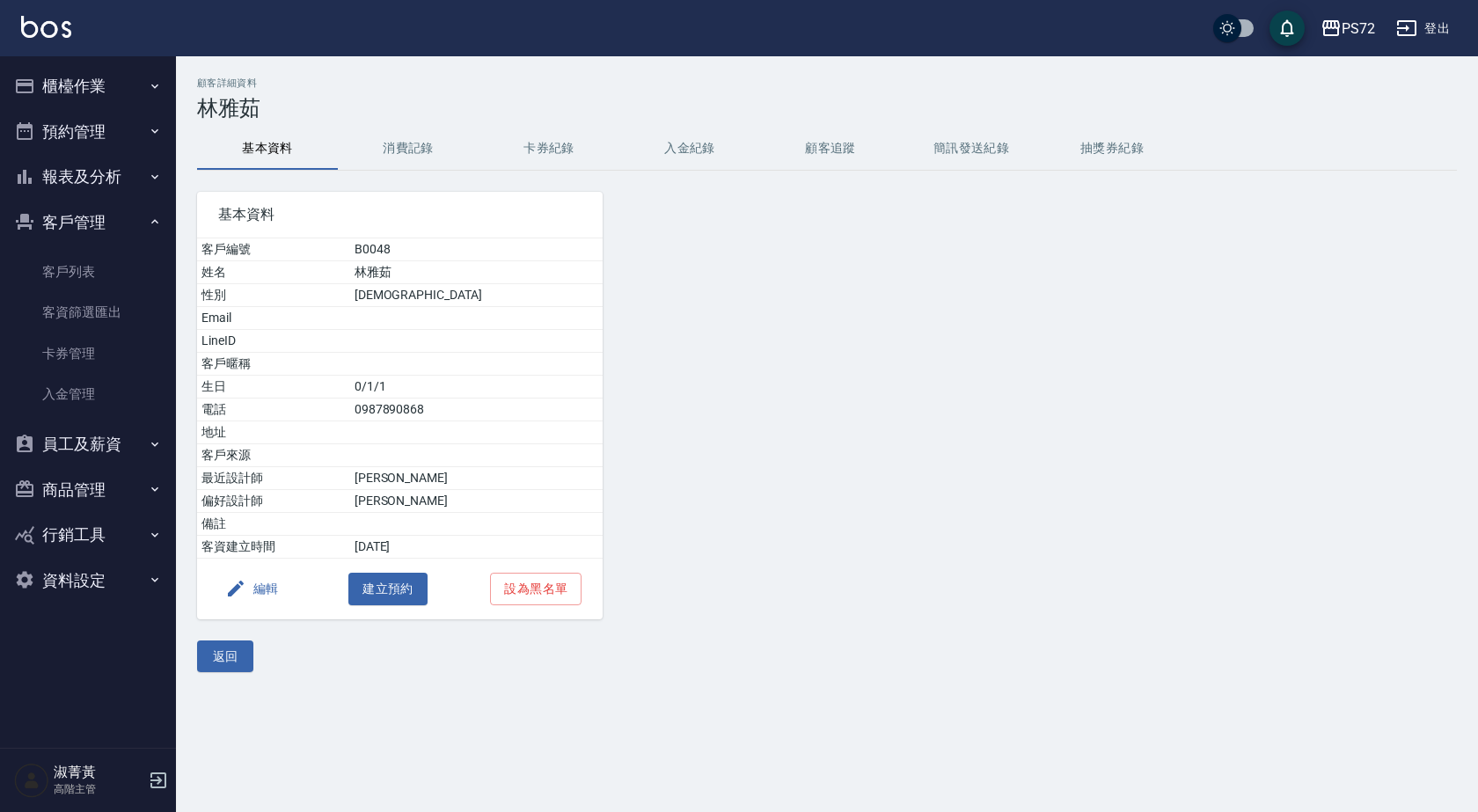
click at [417, 140] on button "消費記錄" at bounding box center [407, 149] width 141 height 42
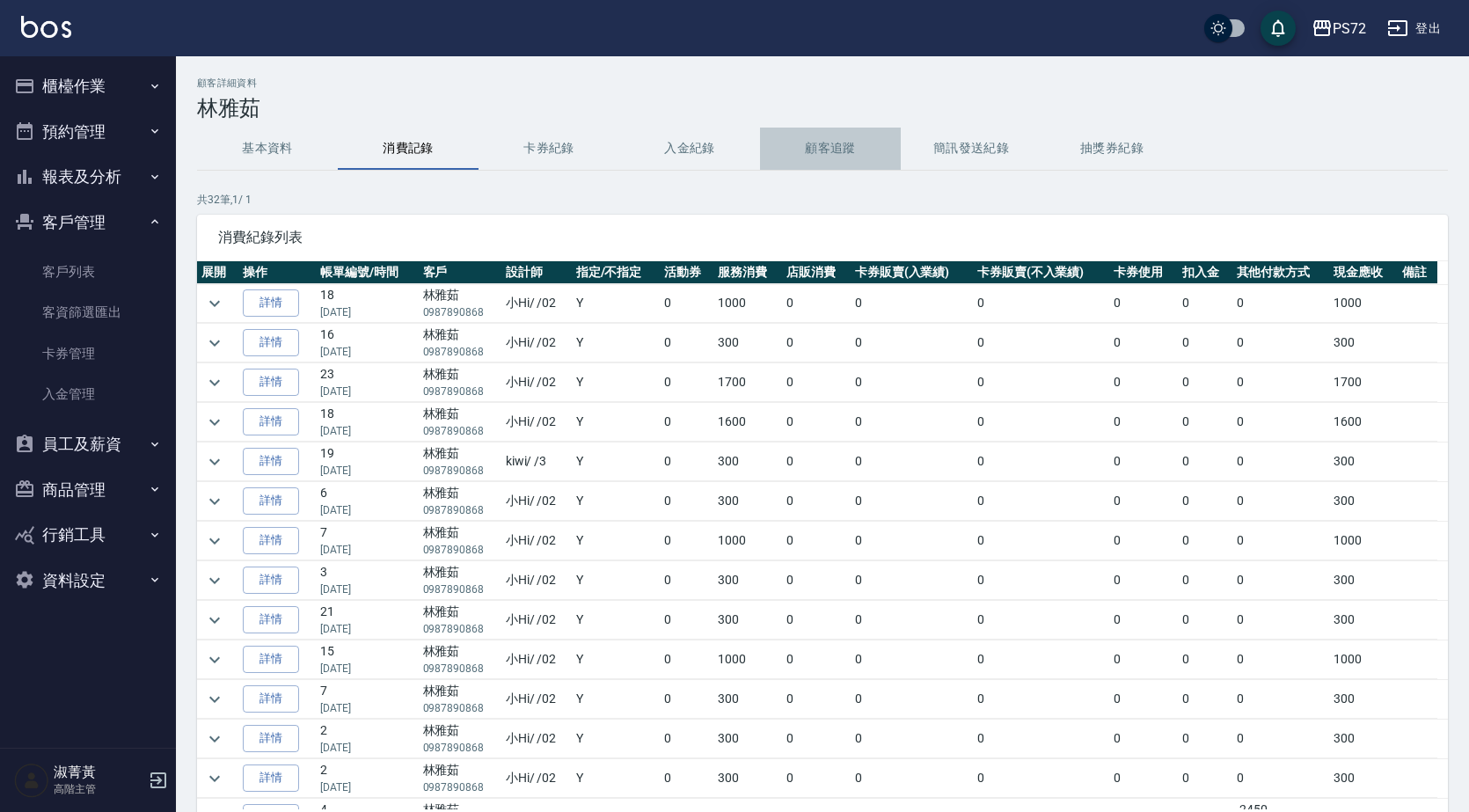
click at [842, 156] on button "顧客追蹤" at bounding box center [830, 149] width 141 height 42
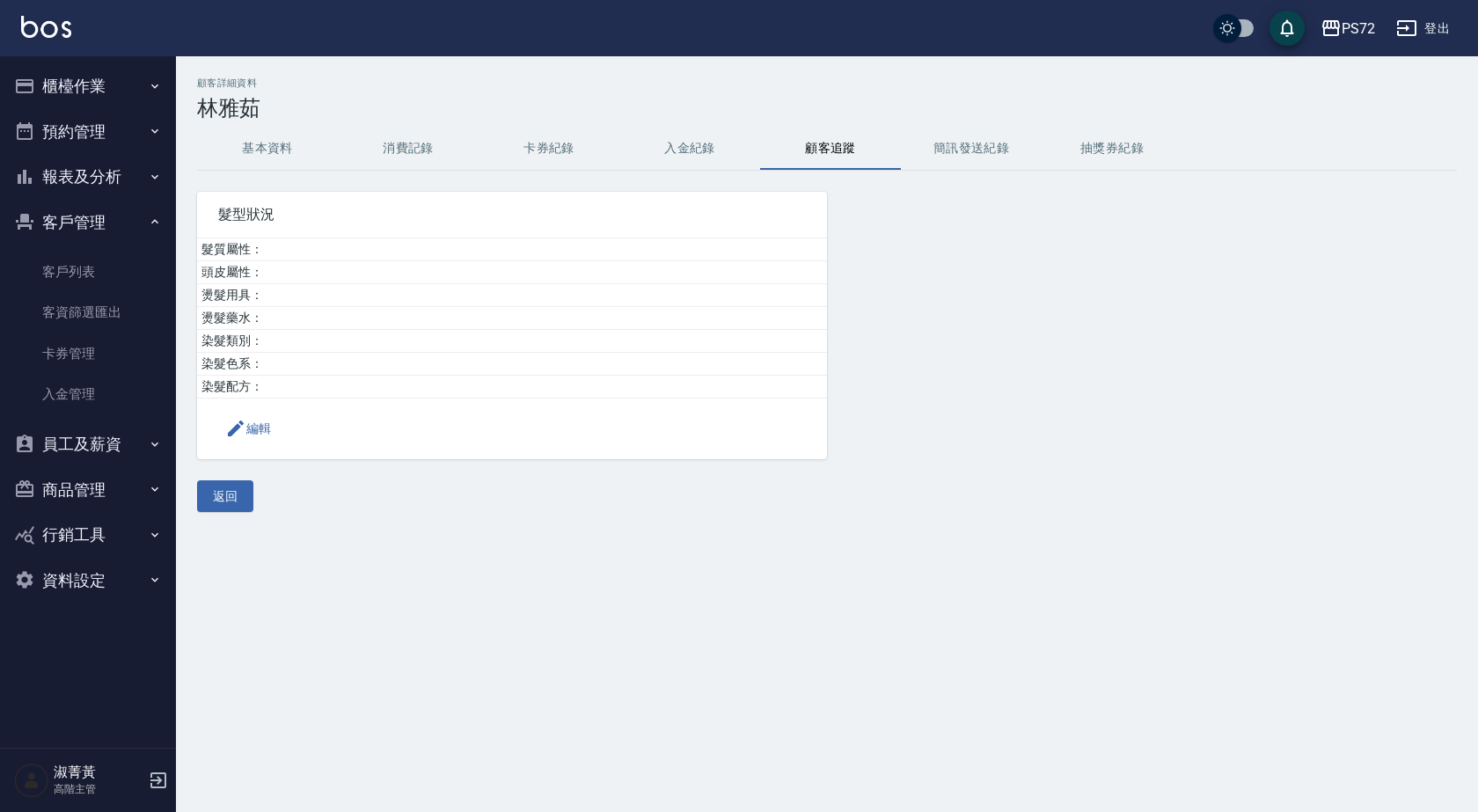
click at [419, 144] on button "消費記錄" at bounding box center [407, 149] width 141 height 42
